Goal: Information Seeking & Learning: Learn about a topic

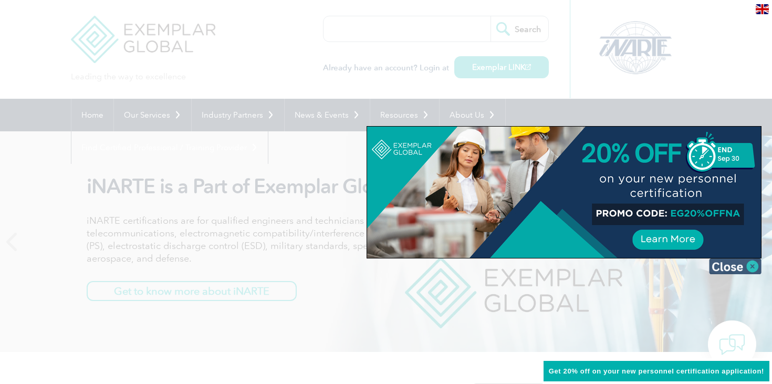
click at [747, 269] on img at bounding box center [735, 266] width 53 height 16
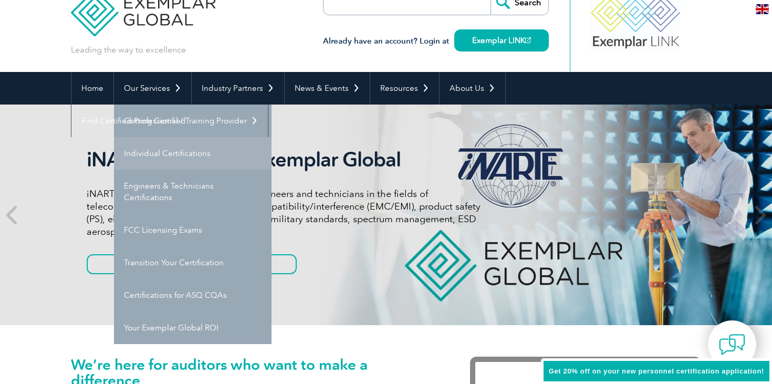
scroll to position [41, 0]
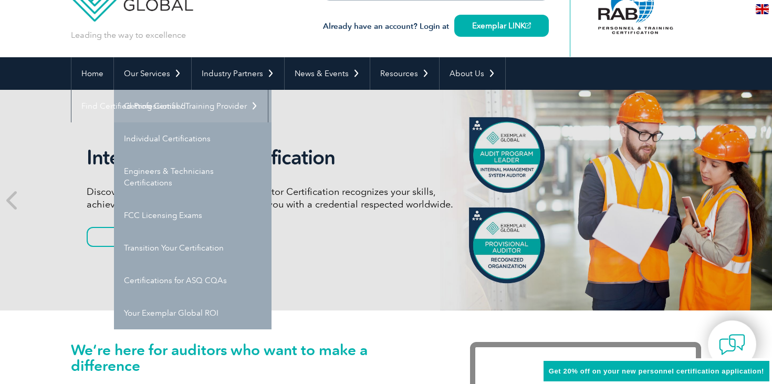
click at [169, 106] on link "Getting Certified" at bounding box center [193, 106] width 158 height 33
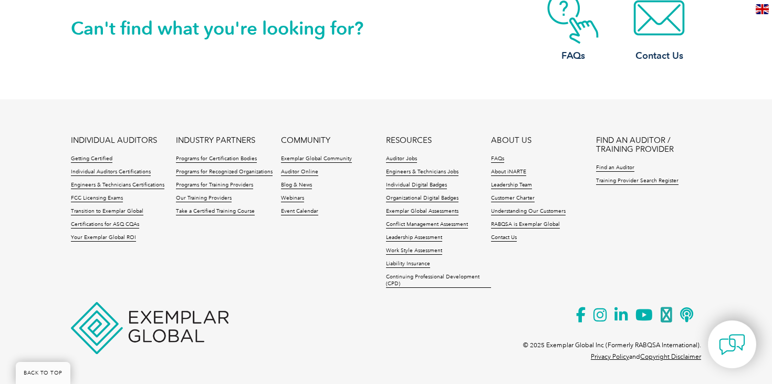
scroll to position [1710, 0]
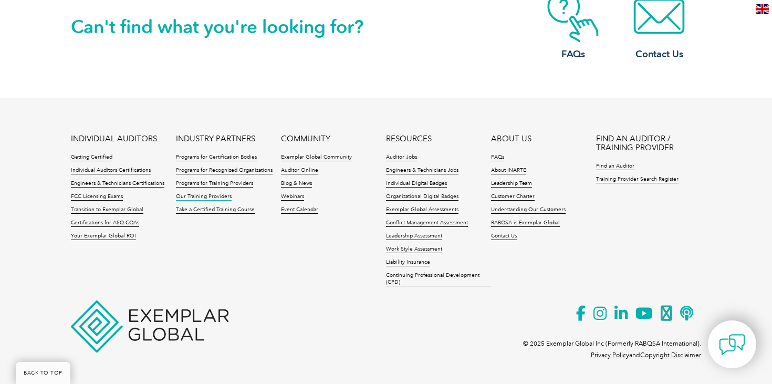
click at [183, 195] on link "Our Training Providers" at bounding box center [204, 196] width 56 height 7
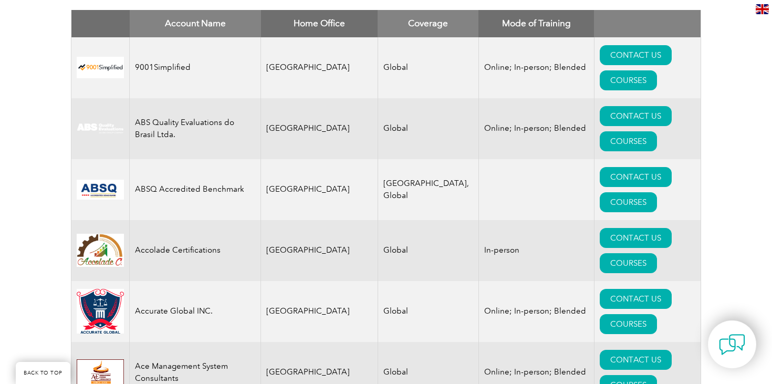
scroll to position [459, 0]
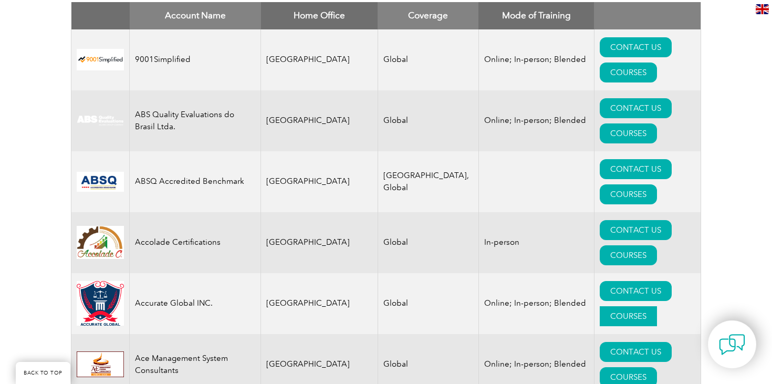
click at [642, 306] on link "COURSES" at bounding box center [628, 316] width 57 height 20
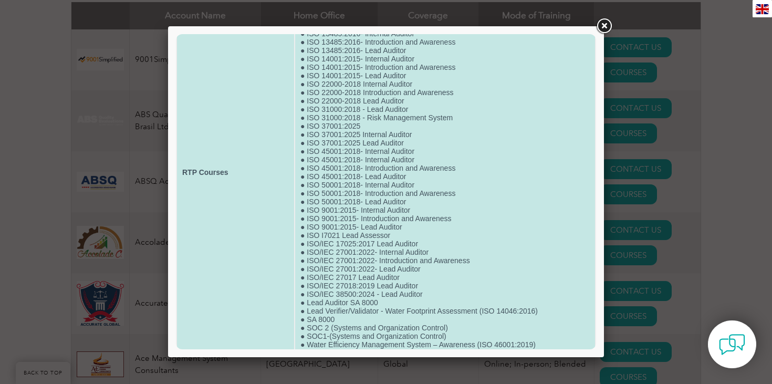
scroll to position [98, 0]
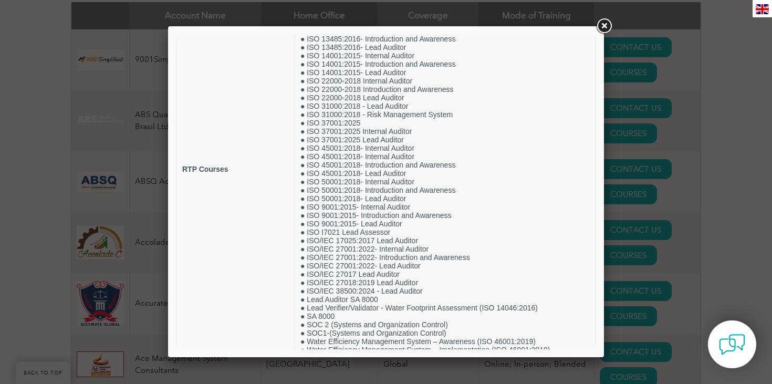
click at [602, 22] on link at bounding box center [603, 26] width 19 height 19
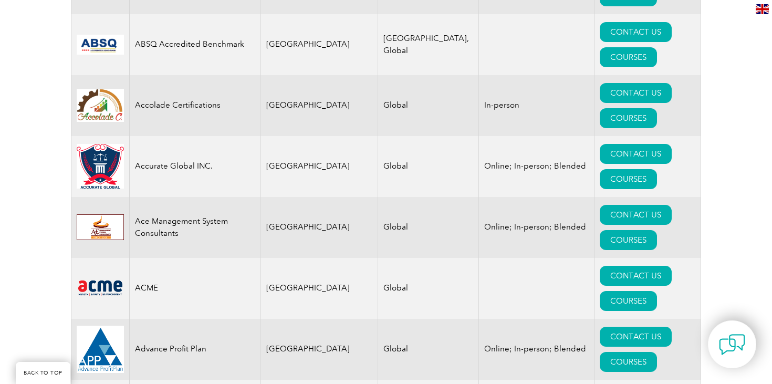
scroll to position [598, 0]
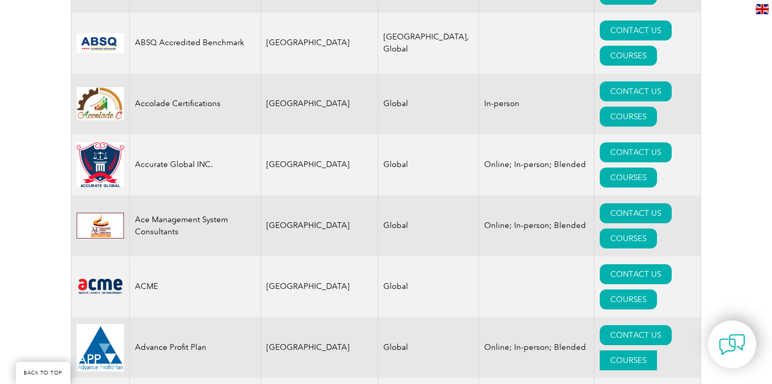
click at [657, 350] on link "COURSES" at bounding box center [628, 360] width 57 height 20
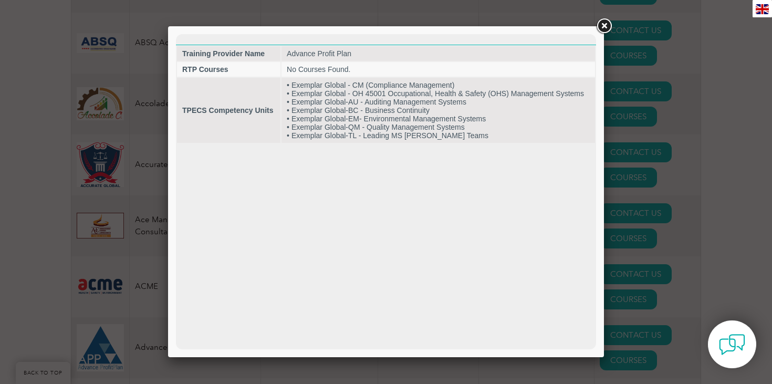
scroll to position [0, 0]
click at [605, 27] on link at bounding box center [603, 26] width 19 height 19
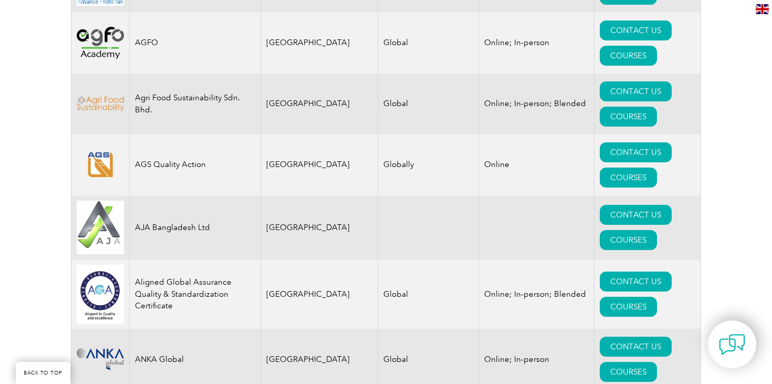
scroll to position [967, 0]
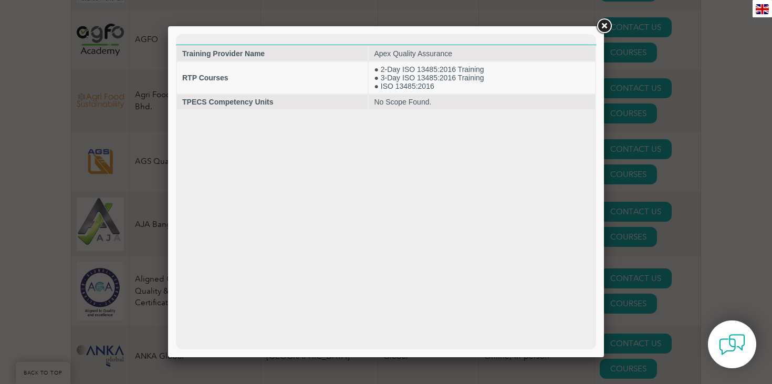
scroll to position [0, 0]
click at [603, 23] on link at bounding box center [603, 26] width 19 height 19
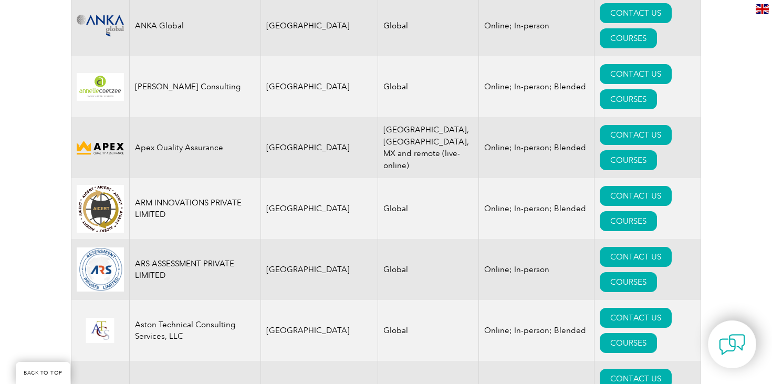
scroll to position [1298, 0]
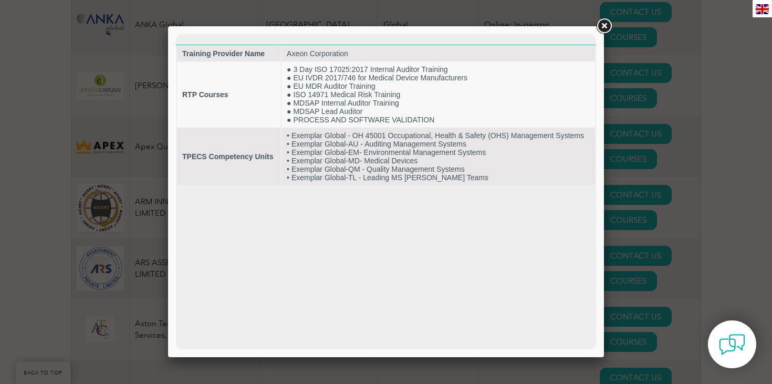
scroll to position [0, 0]
click at [603, 29] on link at bounding box center [603, 26] width 19 height 19
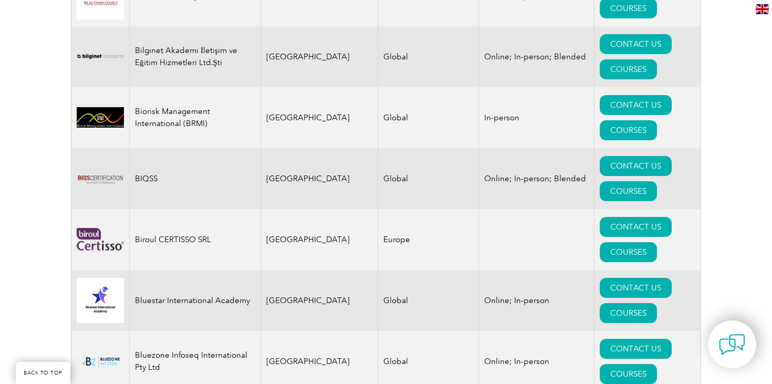
scroll to position [2129, 0]
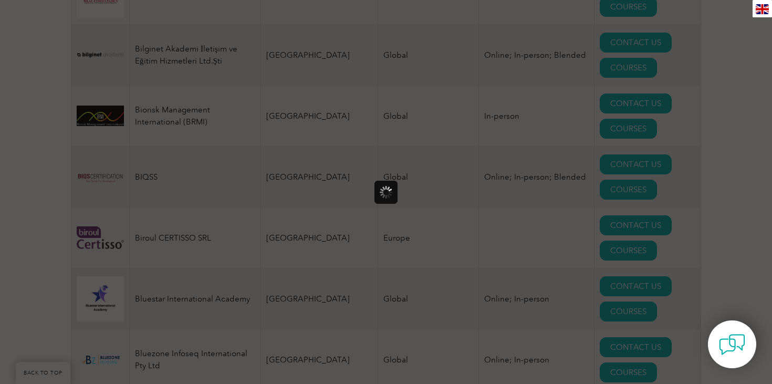
scroll to position [0, 0]
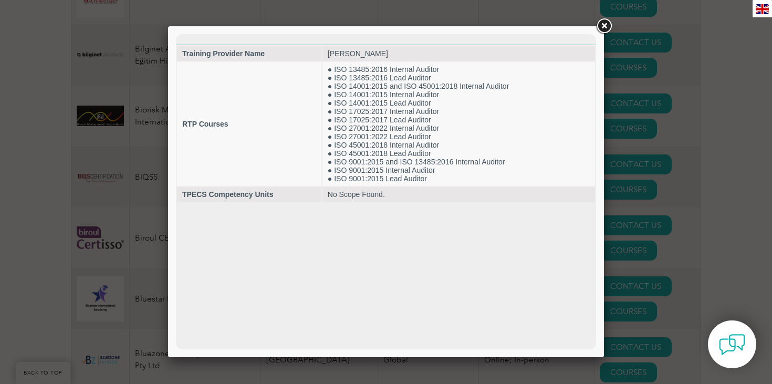
click at [602, 25] on link at bounding box center [603, 26] width 19 height 19
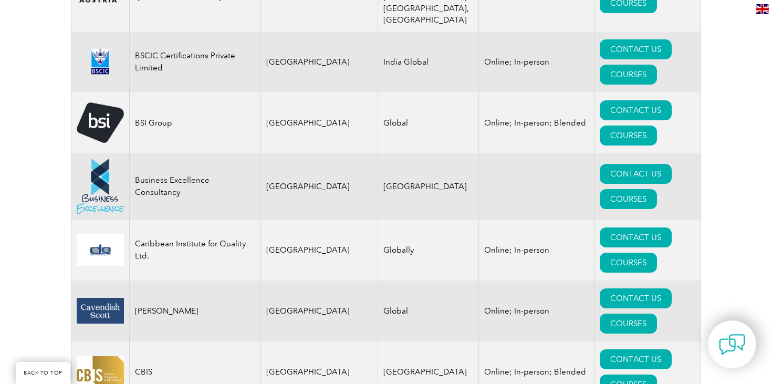
scroll to position [2631, 0]
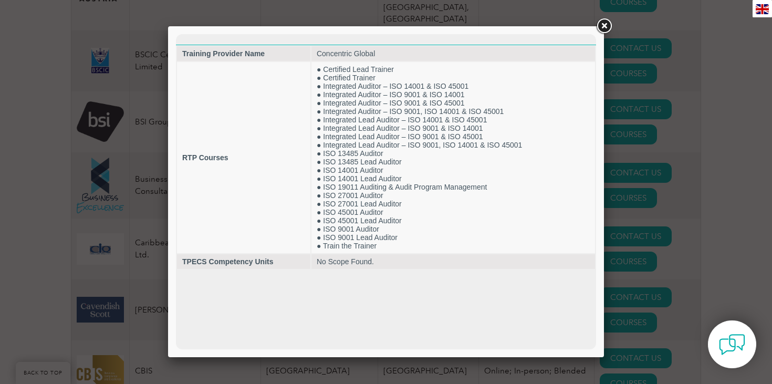
scroll to position [0, 0]
click at [604, 27] on link at bounding box center [603, 26] width 19 height 19
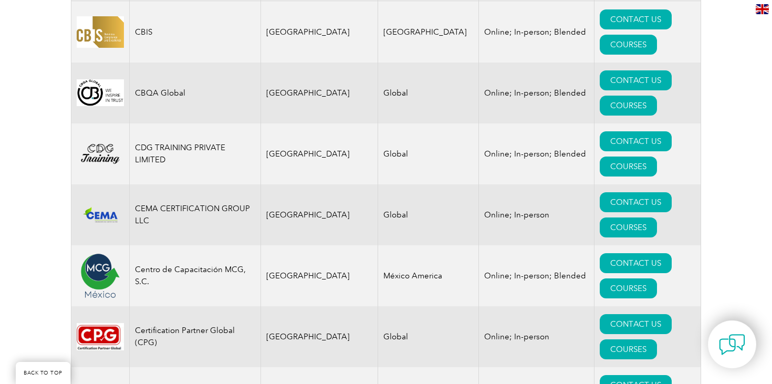
scroll to position [2975, 0]
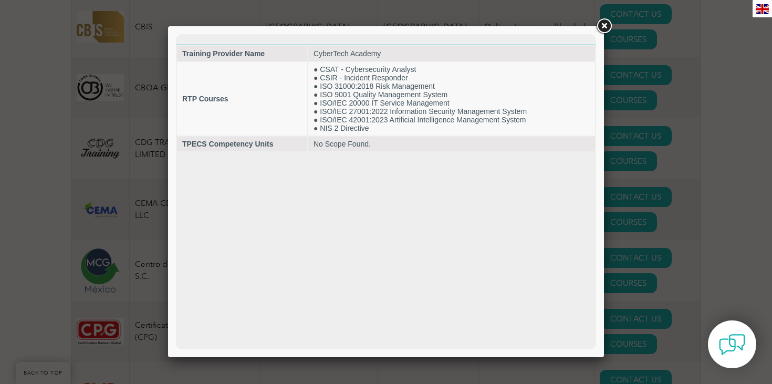
scroll to position [0, 0]
click at [601, 28] on link at bounding box center [603, 26] width 19 height 19
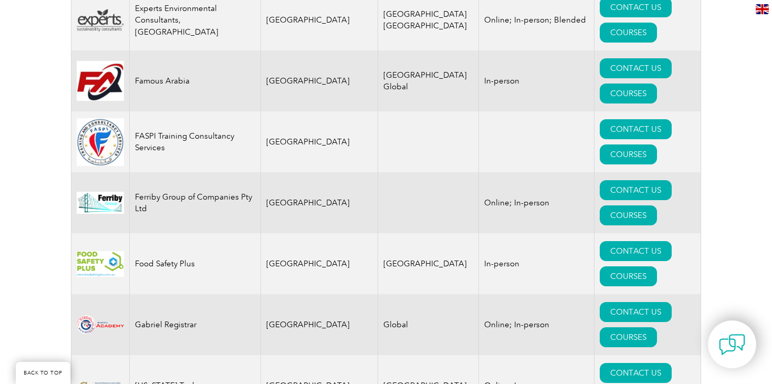
scroll to position [5674, 0]
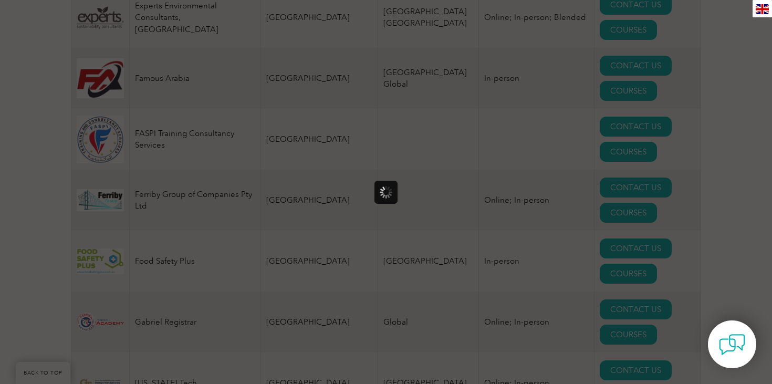
scroll to position [0, 0]
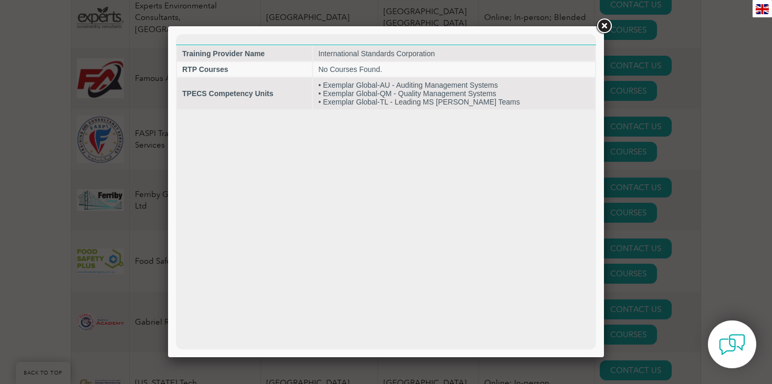
click at [601, 30] on link at bounding box center [603, 26] width 19 height 19
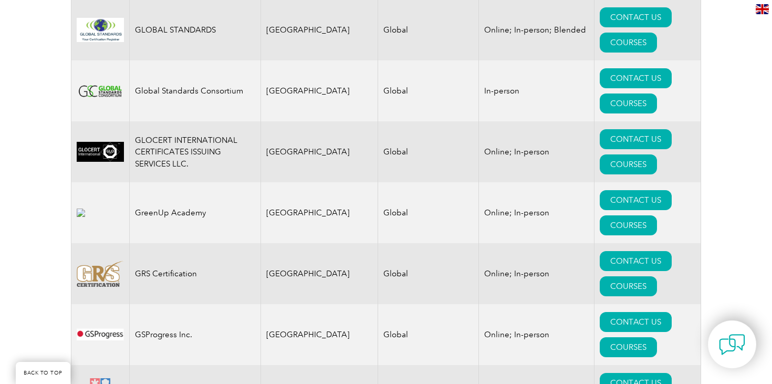
scroll to position [6458, 0]
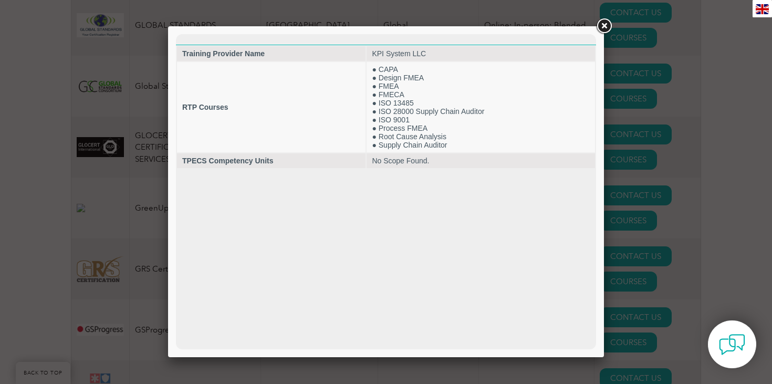
scroll to position [0, 0]
click at [603, 27] on link at bounding box center [603, 26] width 19 height 19
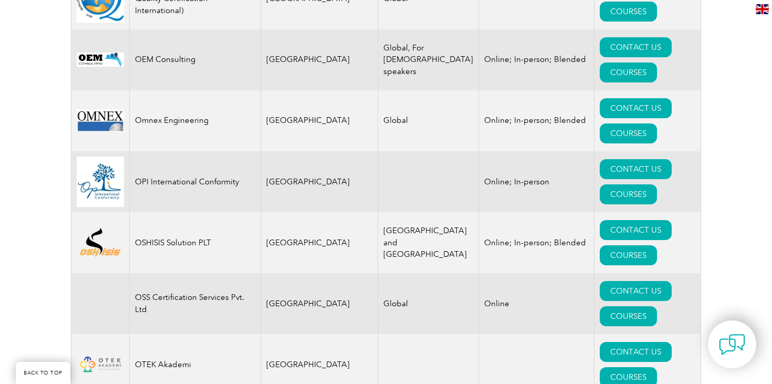
scroll to position [11709, 0]
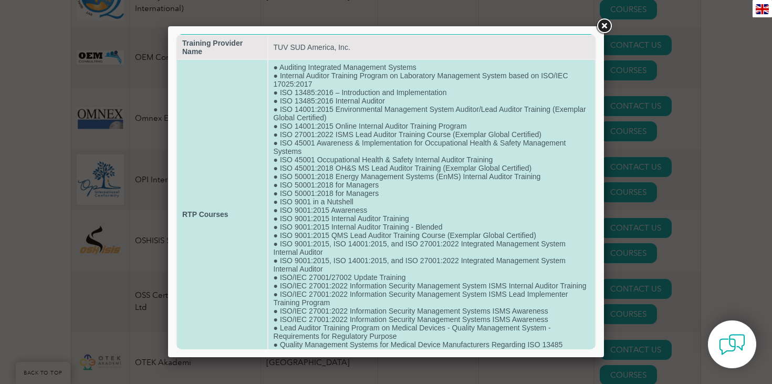
scroll to position [5, 0]
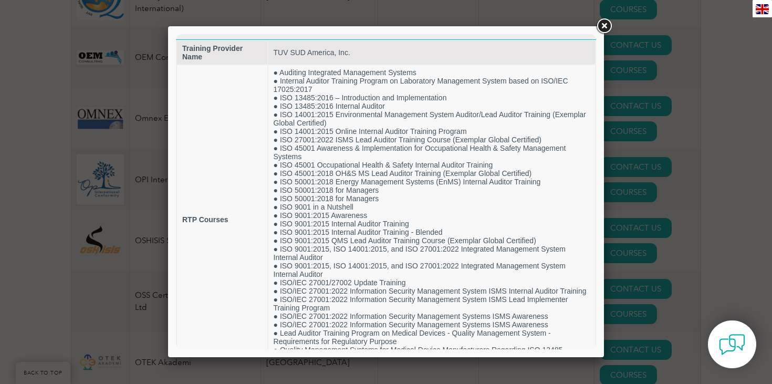
click at [602, 24] on link at bounding box center [603, 26] width 19 height 19
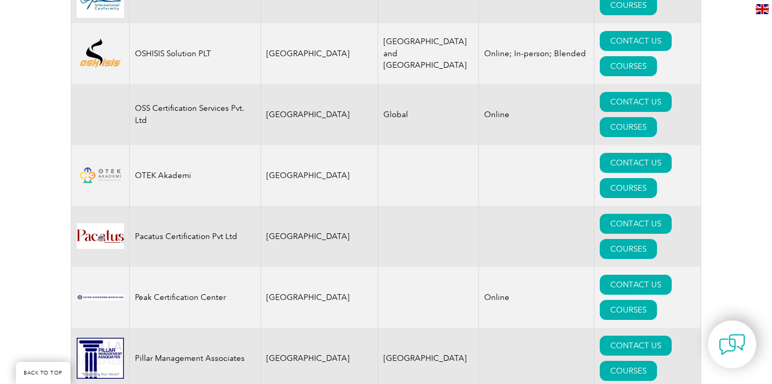
scroll to position [11951, 0]
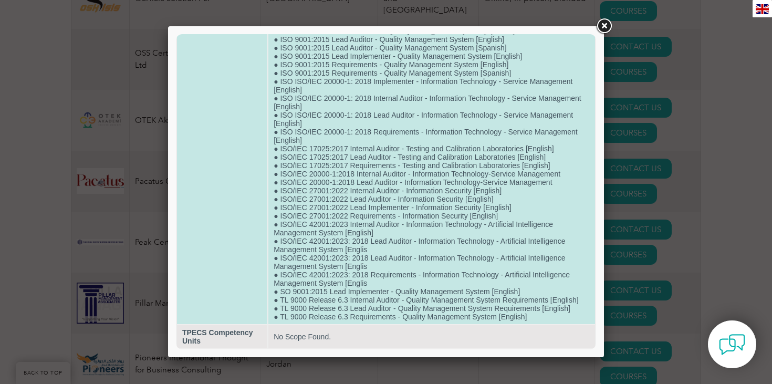
scroll to position [674, 0]
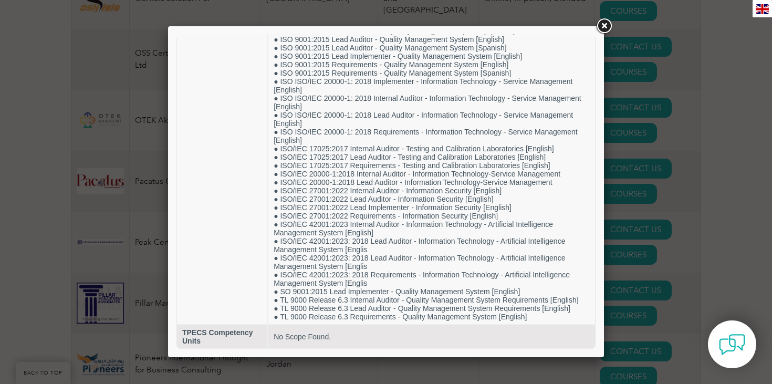
click at [597, 30] on link at bounding box center [603, 26] width 19 height 19
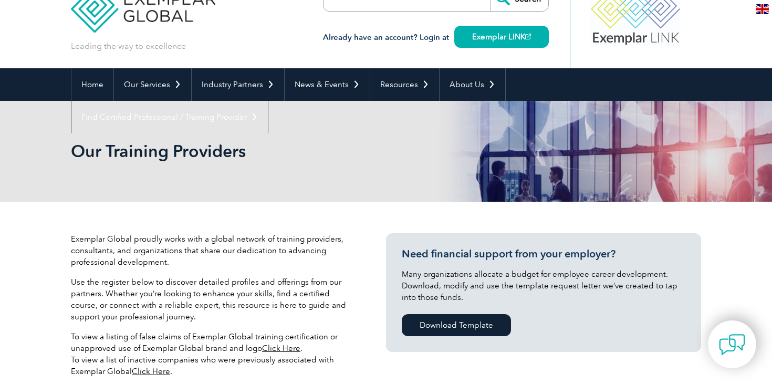
scroll to position [0, 0]
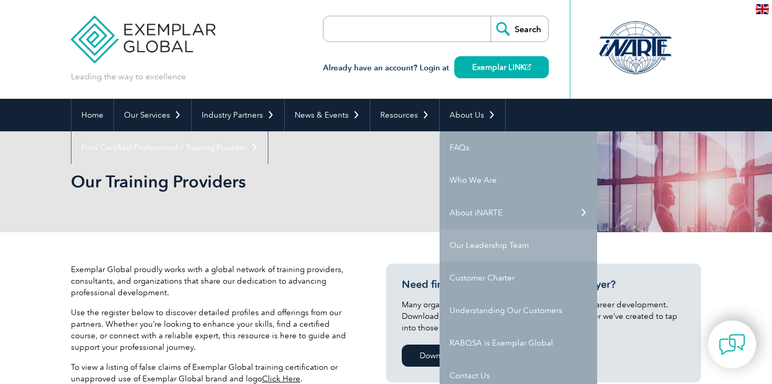
click at [472, 237] on link "Our Leadership Team" at bounding box center [519, 245] width 158 height 33
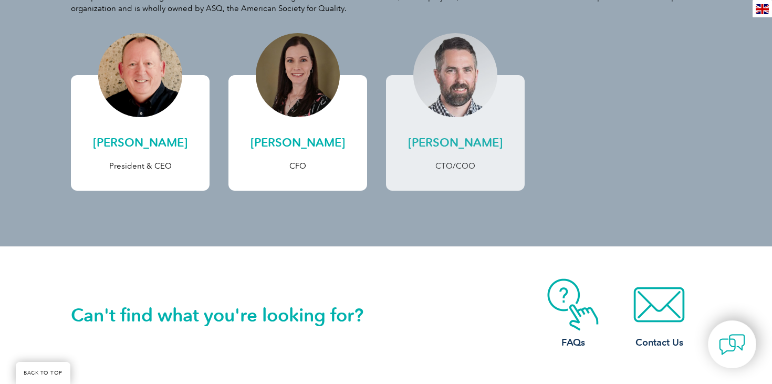
scroll to position [257, 0]
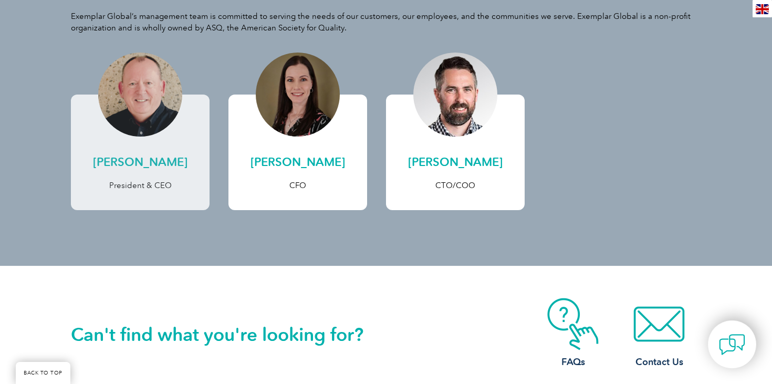
click at [161, 156] on h2 "[PERSON_NAME]" at bounding box center [140, 162] width 118 height 17
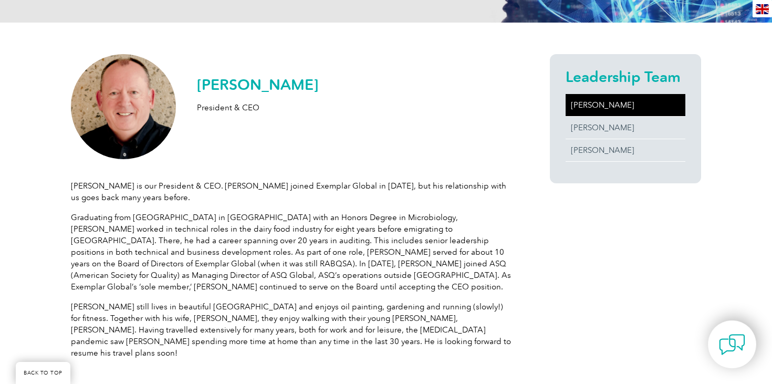
scroll to position [216, 0]
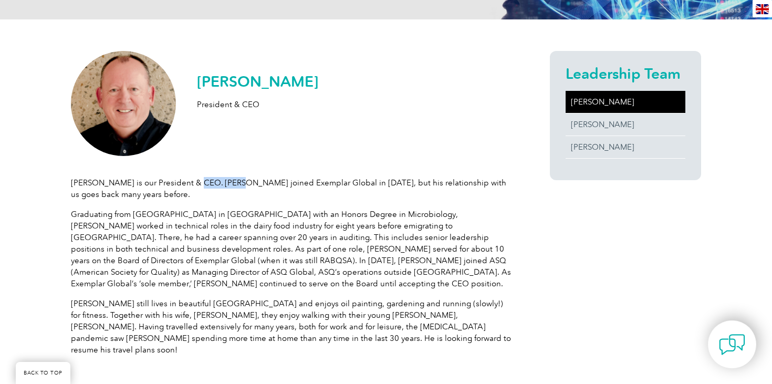
drag, startPoint x: 194, startPoint y: 187, endPoint x: 232, endPoint y: 183, distance: 37.5
click at [232, 183] on p "Andrew is our President & CEO. Andrew joined Exemplar Global in 2016, but his r…" at bounding box center [291, 188] width 441 height 23
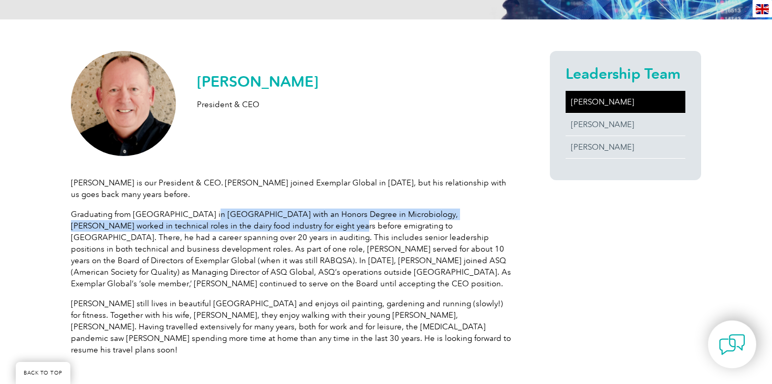
drag, startPoint x: 203, startPoint y: 217, endPoint x: 265, endPoint y: 217, distance: 61.4
click at [266, 219] on p "Graduating from Dundee University in Scotland with an Honors Degree in Microbio…" at bounding box center [291, 248] width 441 height 81
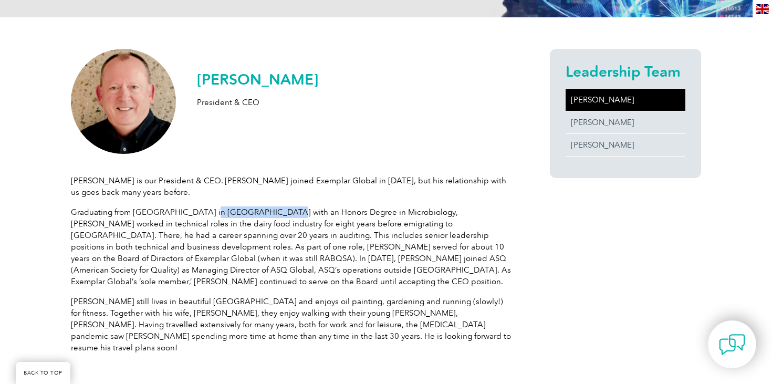
scroll to position [216, 0]
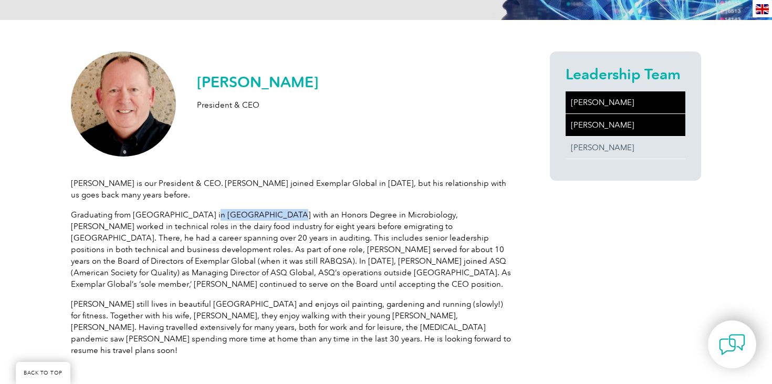
click at [573, 134] on link "[PERSON_NAME]" at bounding box center [626, 125] width 120 height 22
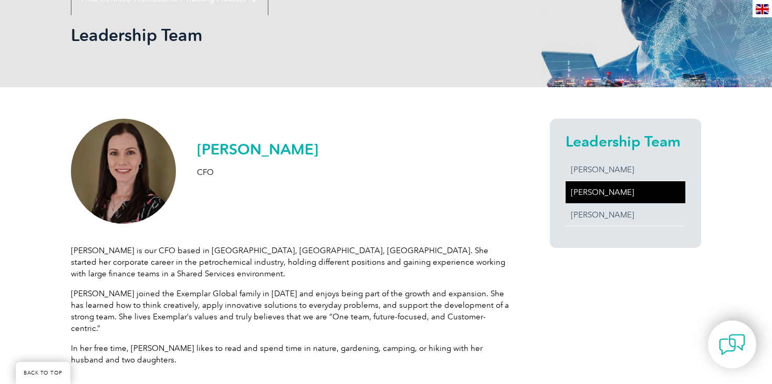
scroll to position [158, 0]
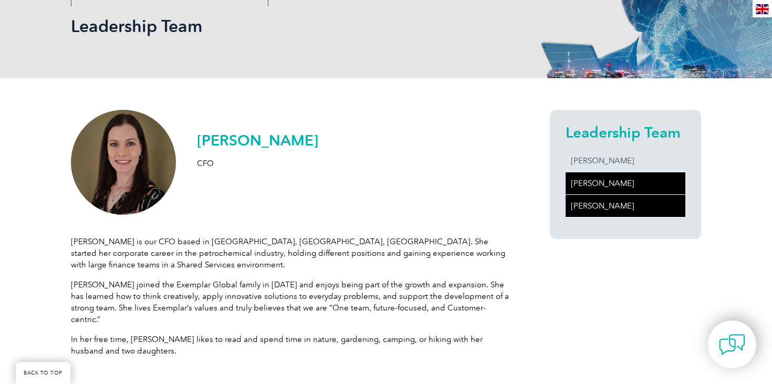
click at [602, 204] on link "[PERSON_NAME]" at bounding box center [626, 206] width 120 height 22
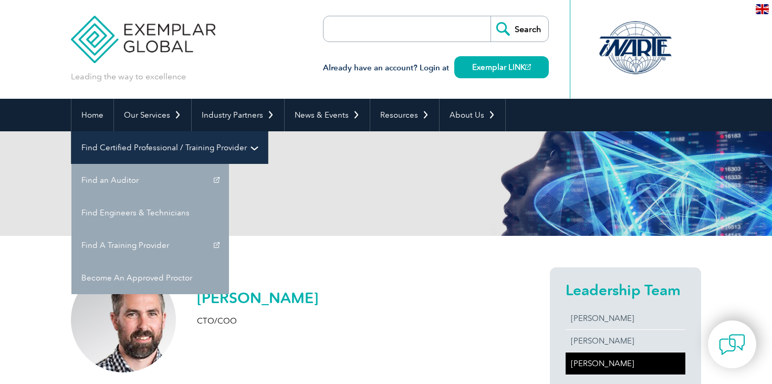
click at [268, 131] on link "Find Certified Professional / Training Provider" at bounding box center [169, 147] width 196 height 33
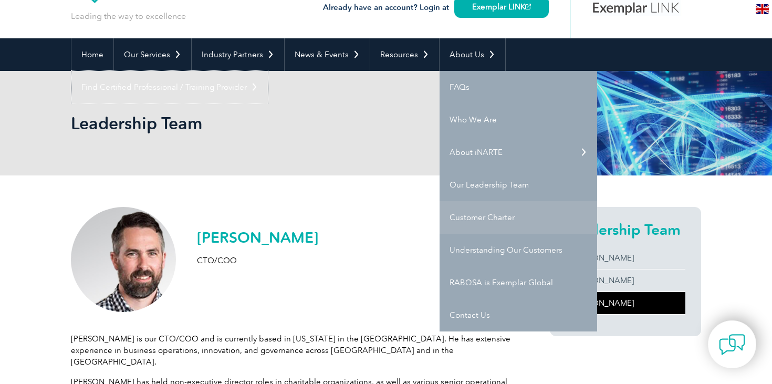
scroll to position [61, 0]
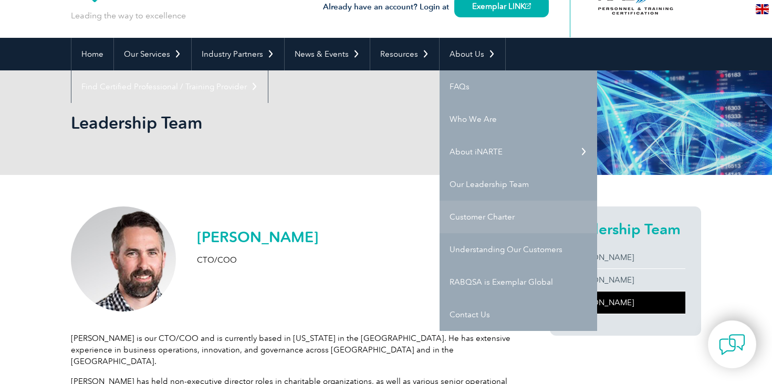
click at [487, 218] on link "Customer Charter" at bounding box center [519, 217] width 158 height 33
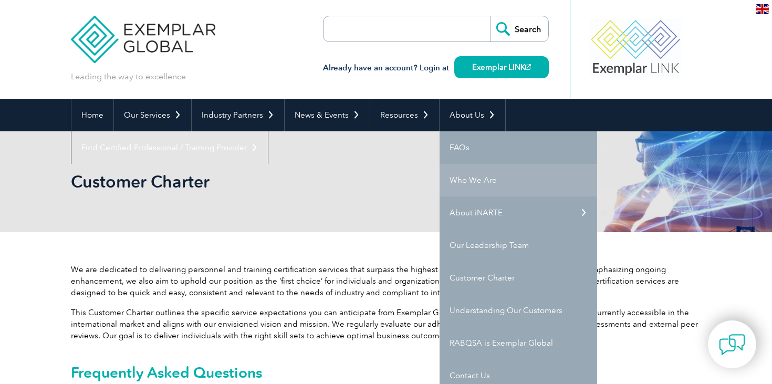
click at [462, 181] on link "Who We Are" at bounding box center [519, 180] width 158 height 33
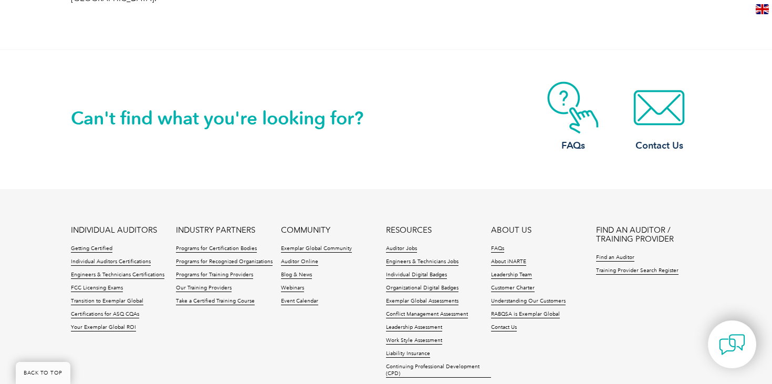
scroll to position [1878, 0]
click at [430, 284] on link "Organizational Digital Badges" at bounding box center [422, 287] width 72 height 7
